Goal: Task Accomplishment & Management: Manage account settings

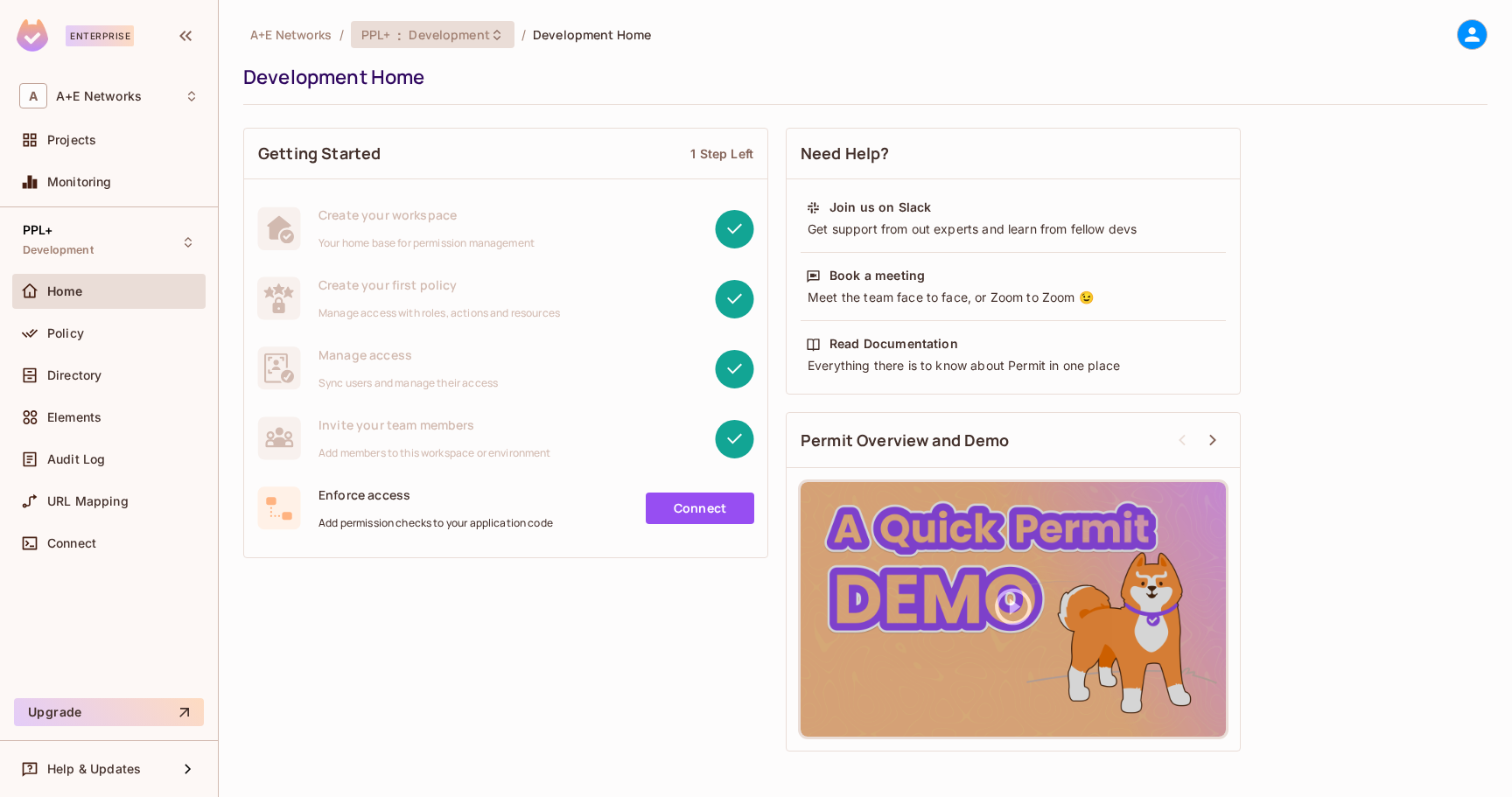
click at [455, 46] on div "PPL+ : Development" at bounding box center [433, 34] width 163 height 27
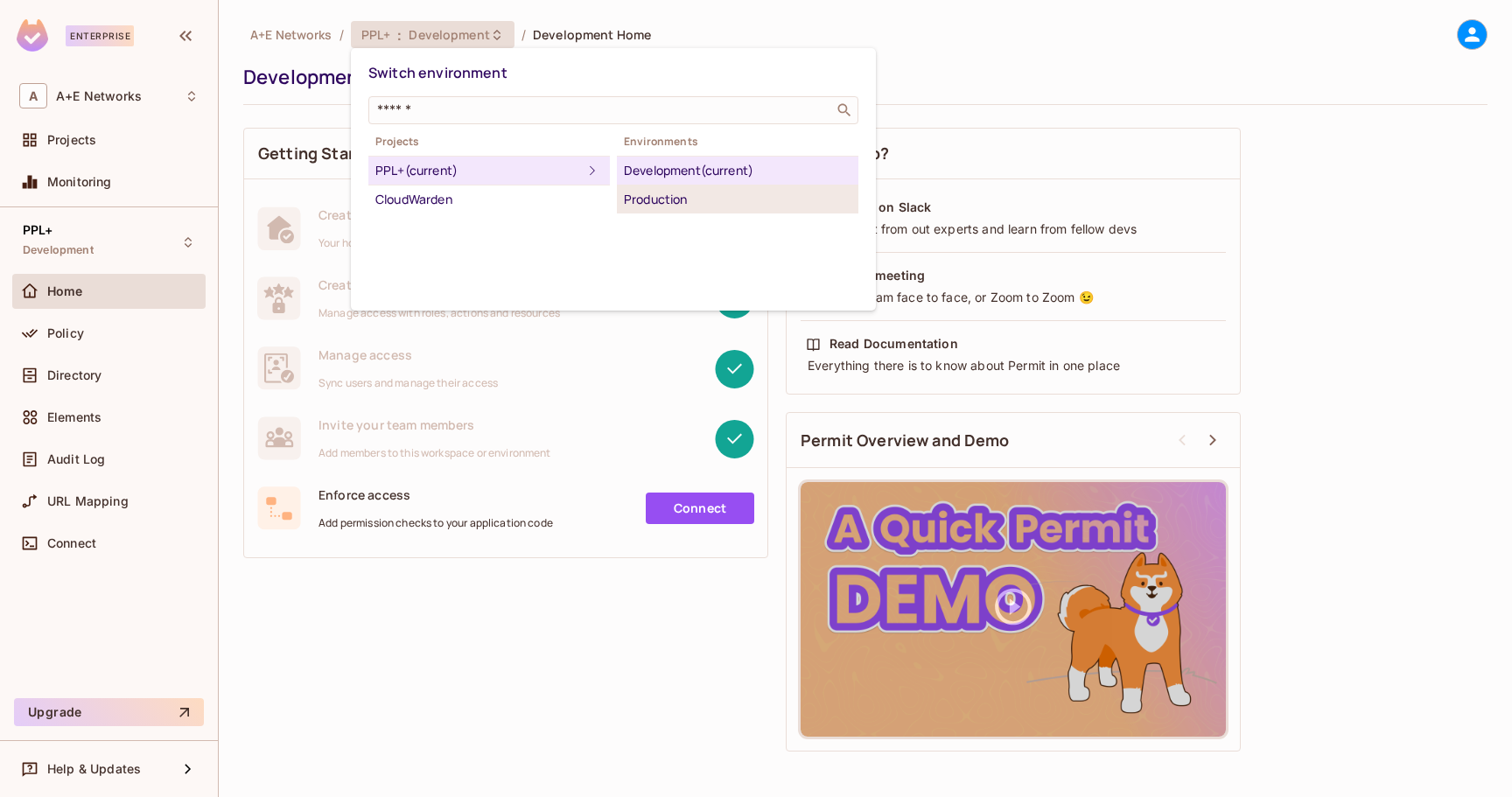
click at [672, 202] on div "Production" at bounding box center [738, 199] width 228 height 21
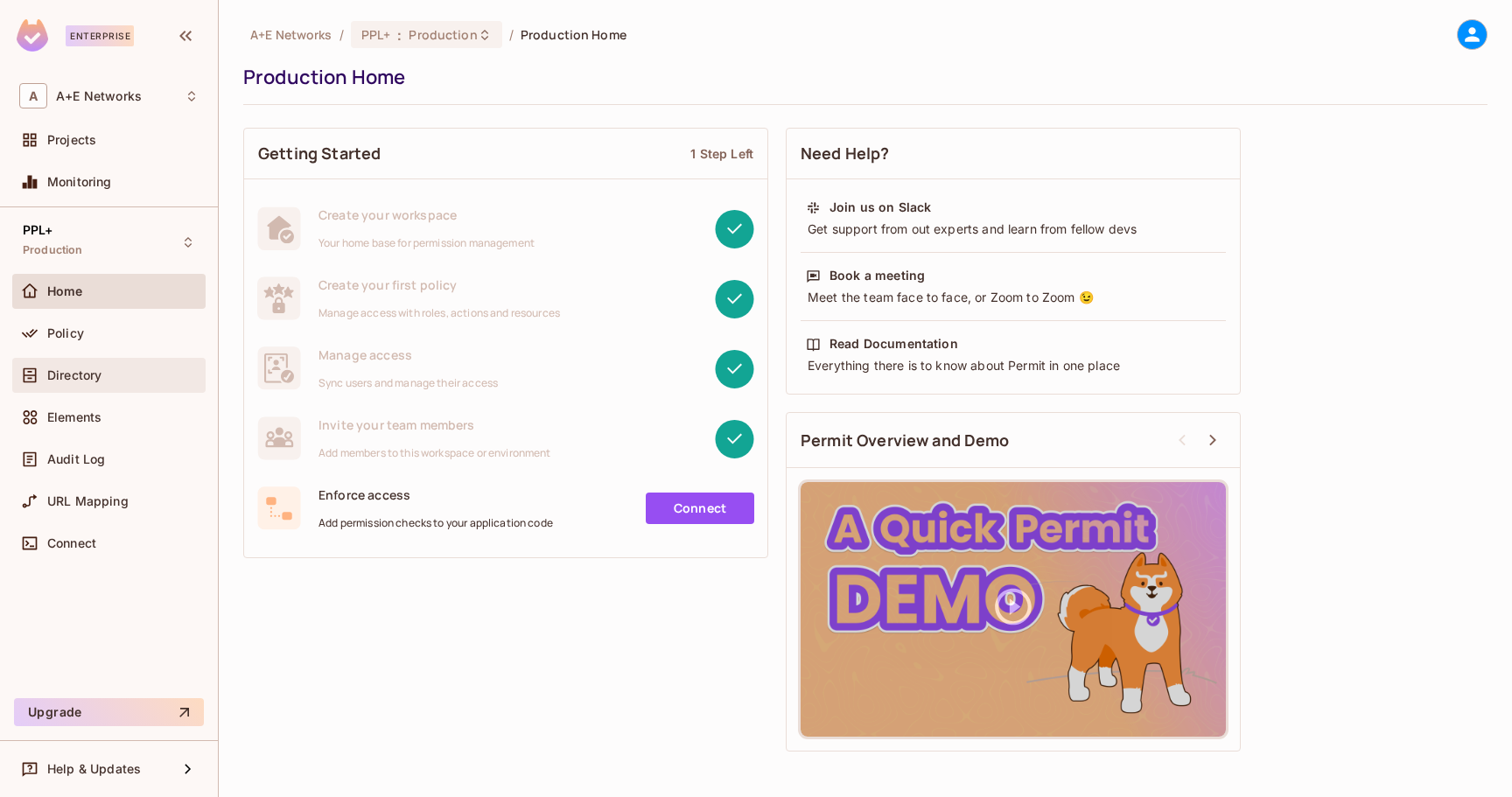
click at [72, 378] on span "Directory" at bounding box center [74, 375] width 54 height 14
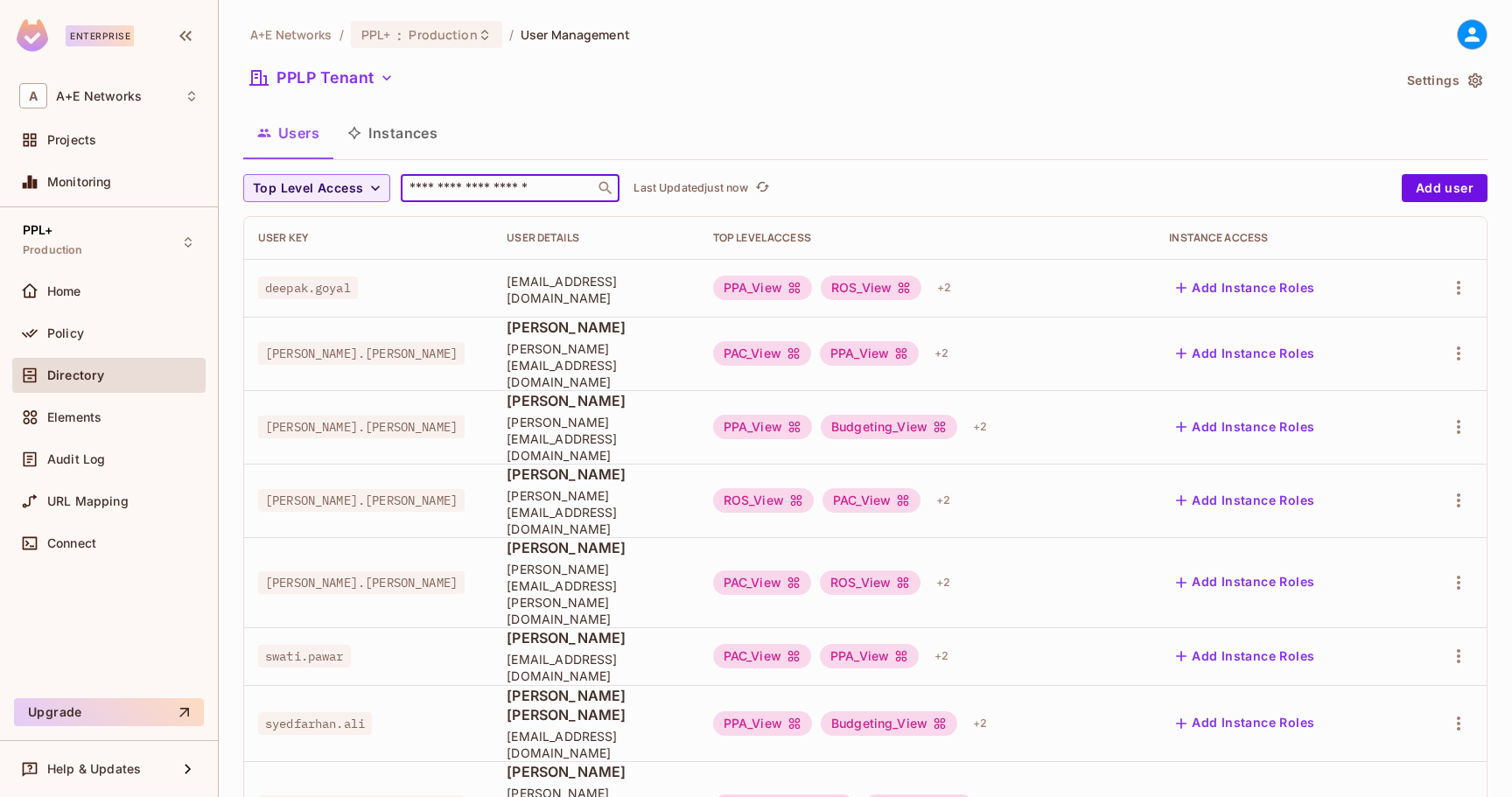
click at [476, 192] on input "text" at bounding box center [498, 188] width 184 height 18
click at [1449, 192] on button "Add user" at bounding box center [1444, 188] width 86 height 28
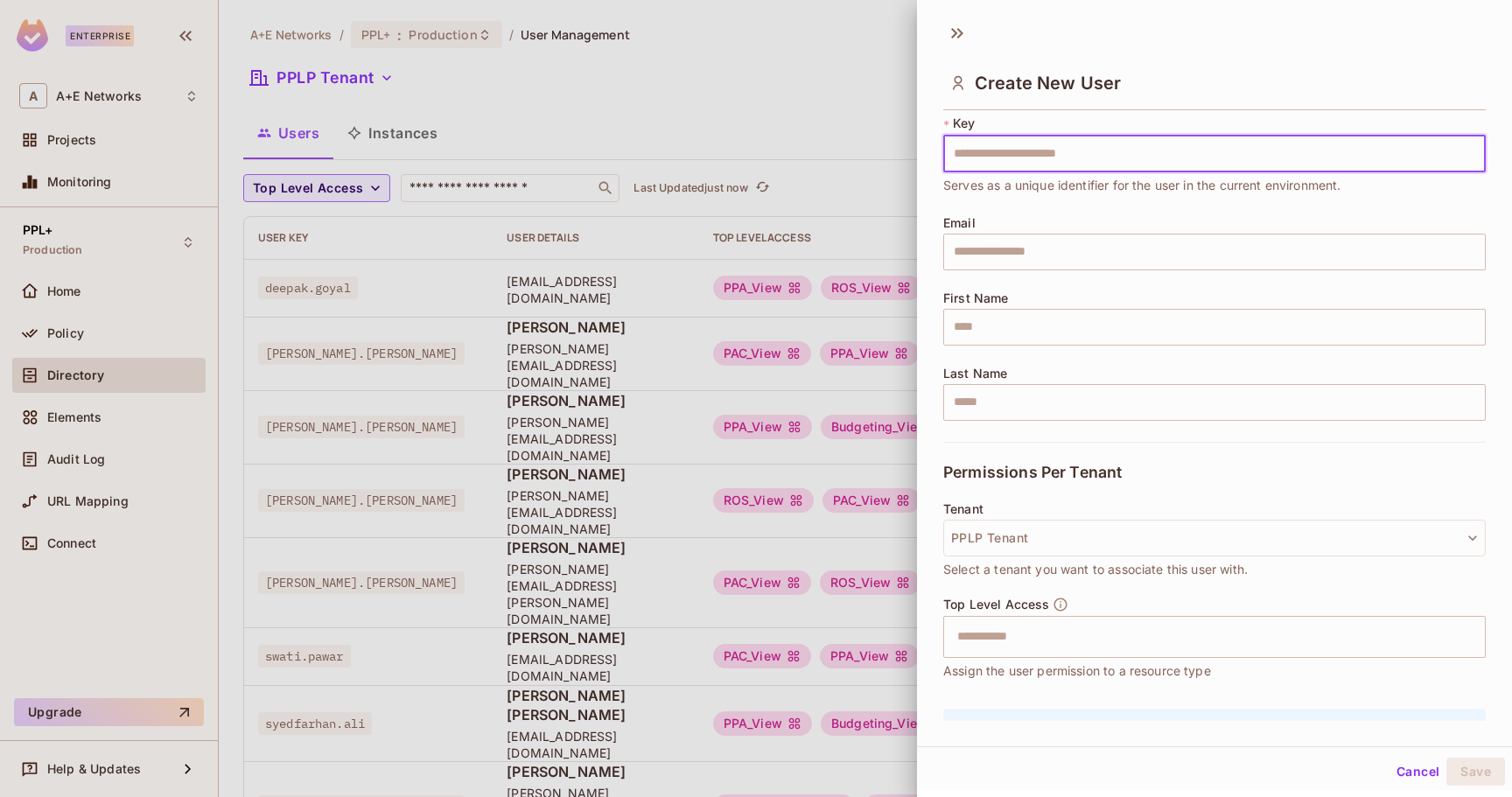
scroll to position [87, 0]
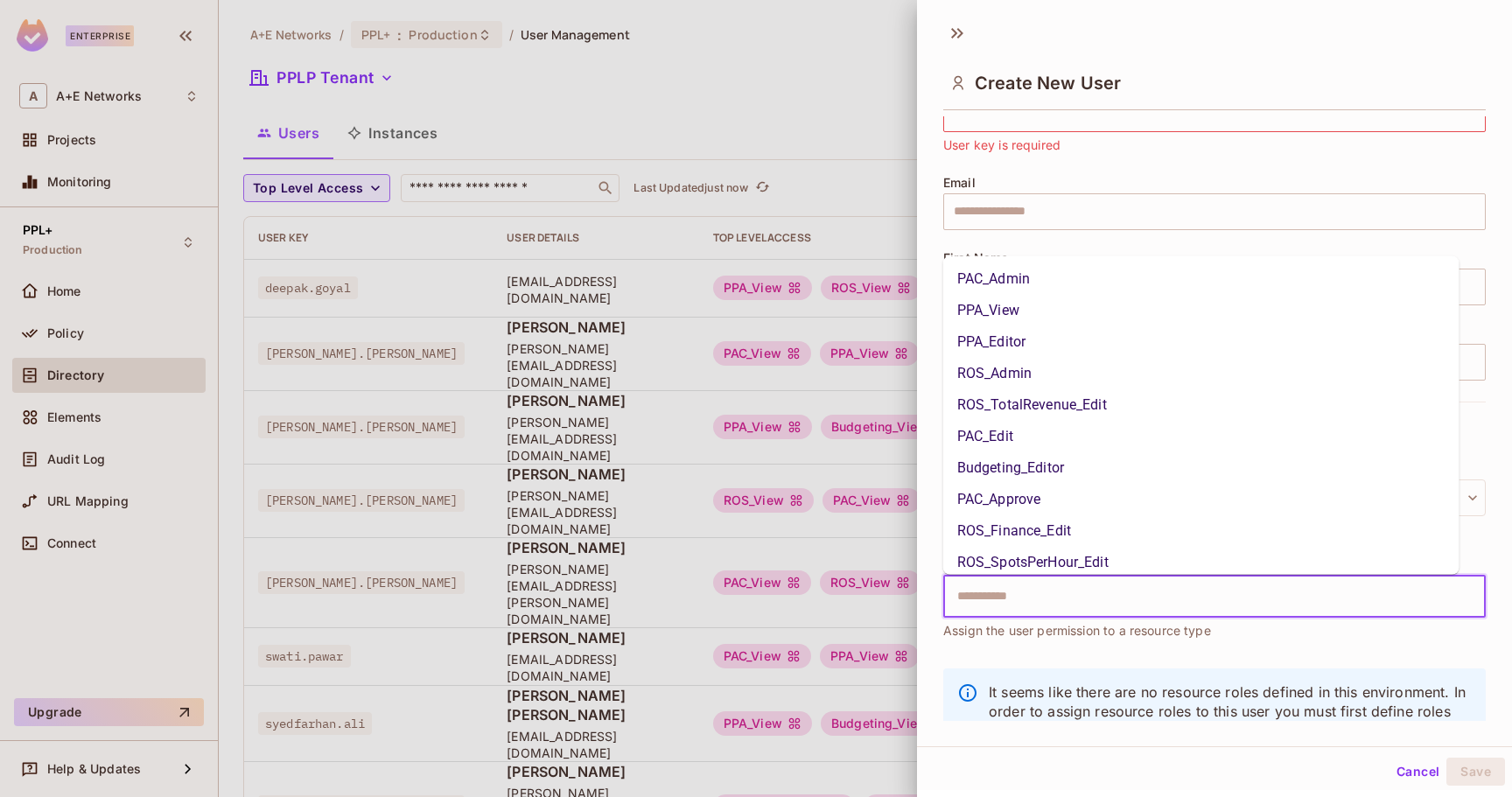
click at [1020, 598] on input "text" at bounding box center [1200, 597] width 505 height 35
click at [1208, 150] on div "* Key ​ User key is required" at bounding box center [1215, 114] width 543 height 80
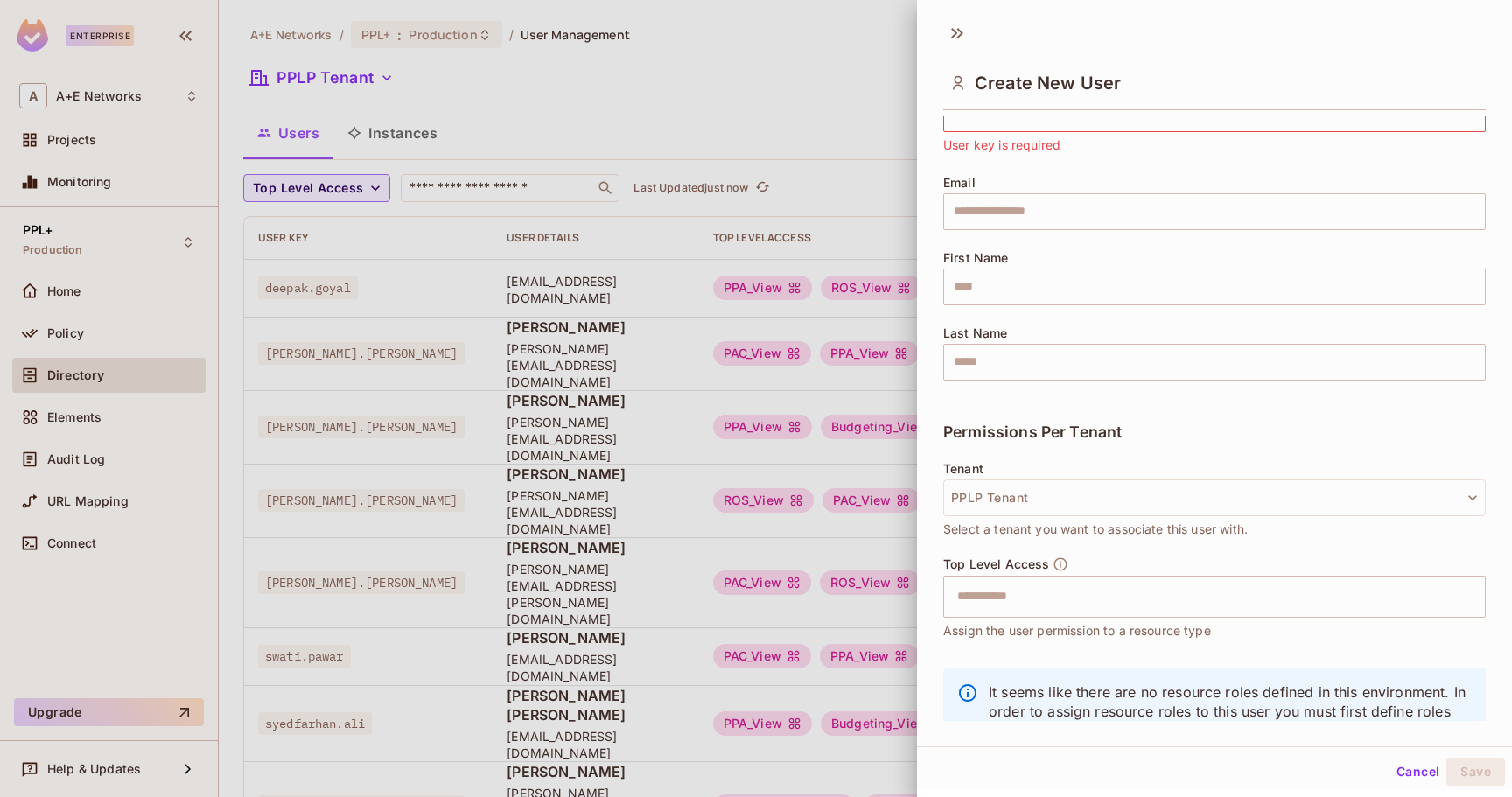
click at [1403, 772] on button "Cancel" at bounding box center [1418, 771] width 56 height 28
